Goal: Transaction & Acquisition: Purchase product/service

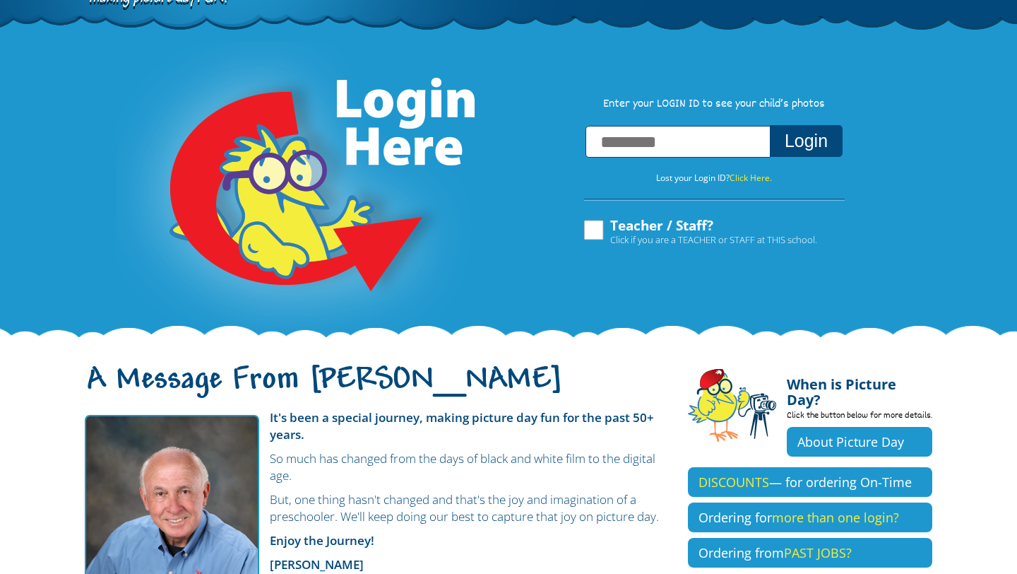
scroll to position [71, 0]
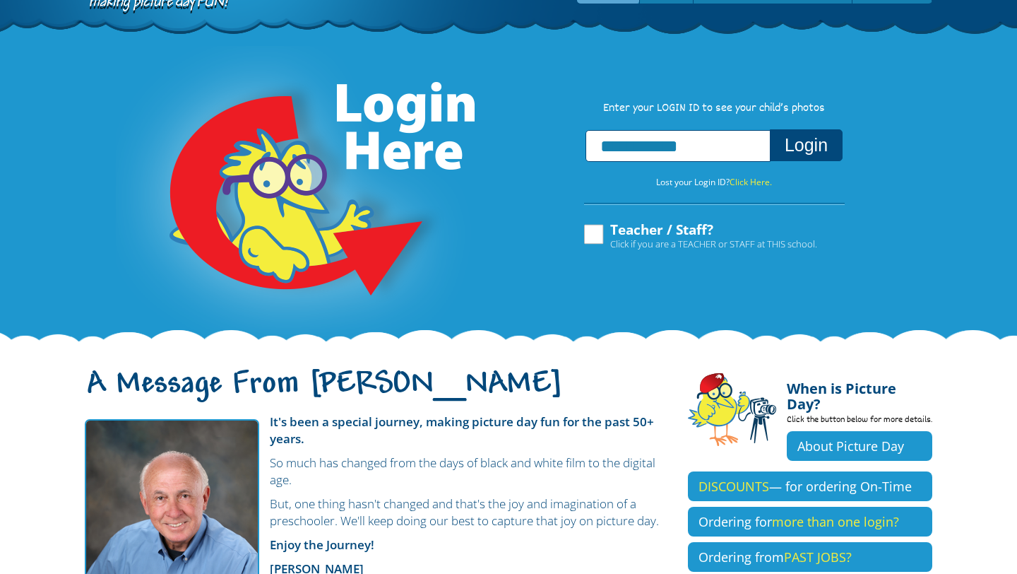
type input "**********"
click at [792, 146] on button "Login" at bounding box center [806, 145] width 73 height 32
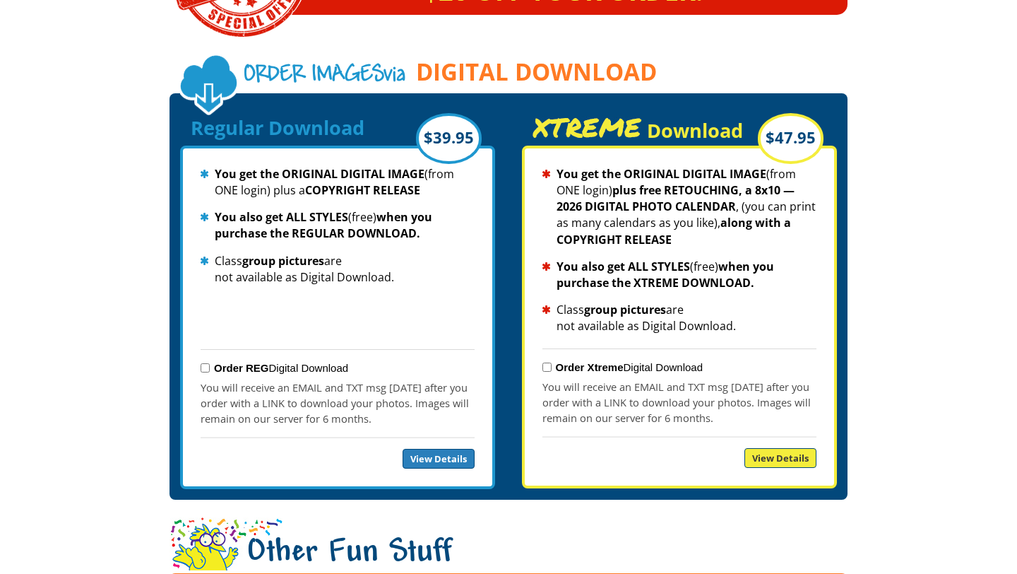
scroll to position [1442, 0]
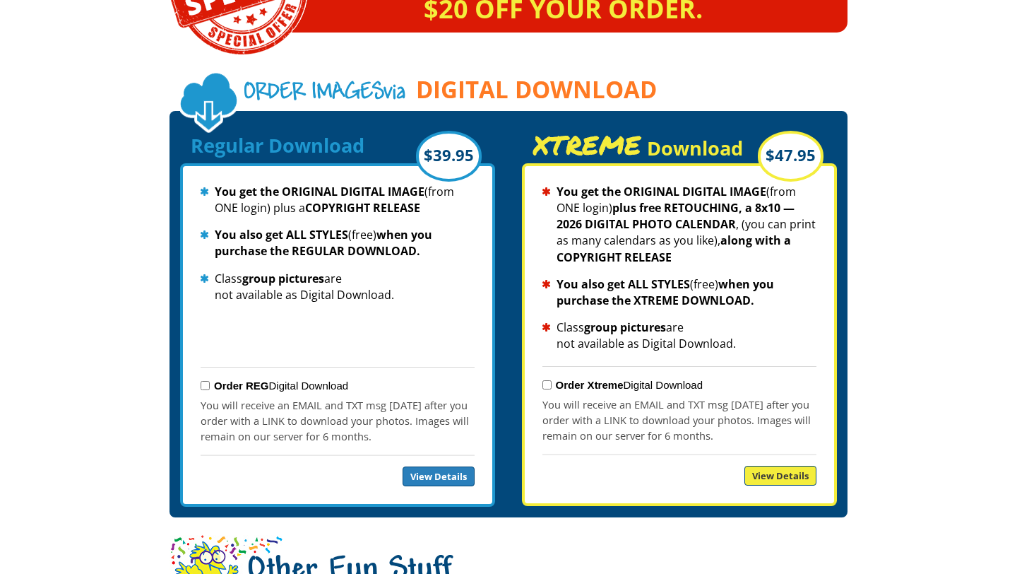
click at [309, 138] on span "Regular Download" at bounding box center [278, 145] width 174 height 26
drag, startPoint x: 309, startPoint y: 170, endPoint x: 309, endPoint y: 157, distance: 12.7
click at [309, 158] on div "Regular Download $39.95 You get the ORIGINAL DIGITAL IMAGE (from ONE login) plu…" at bounding box center [337, 313] width 315 height 385
